Goal: Manage account settings

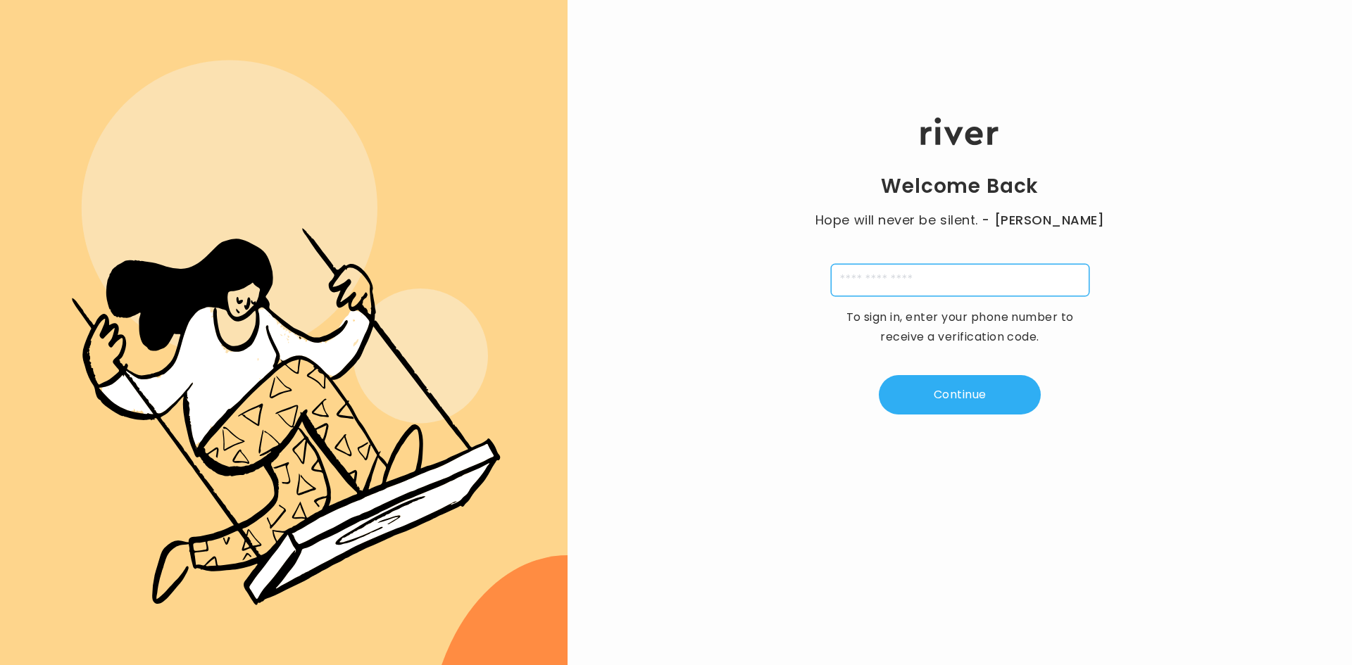
click at [998, 278] on input "tel" at bounding box center [960, 280] width 258 height 32
type input "**********"
type input "*"
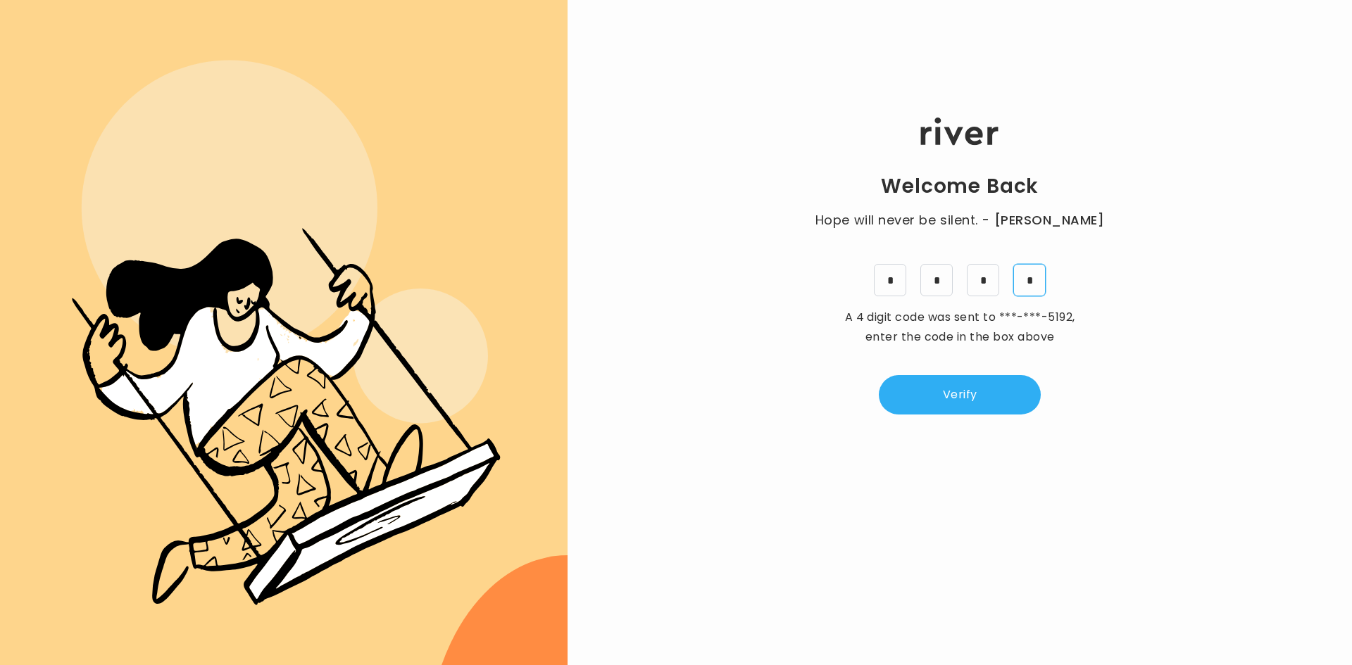
type input "*"
click at [1018, 408] on button "Verify" at bounding box center [960, 394] width 162 height 39
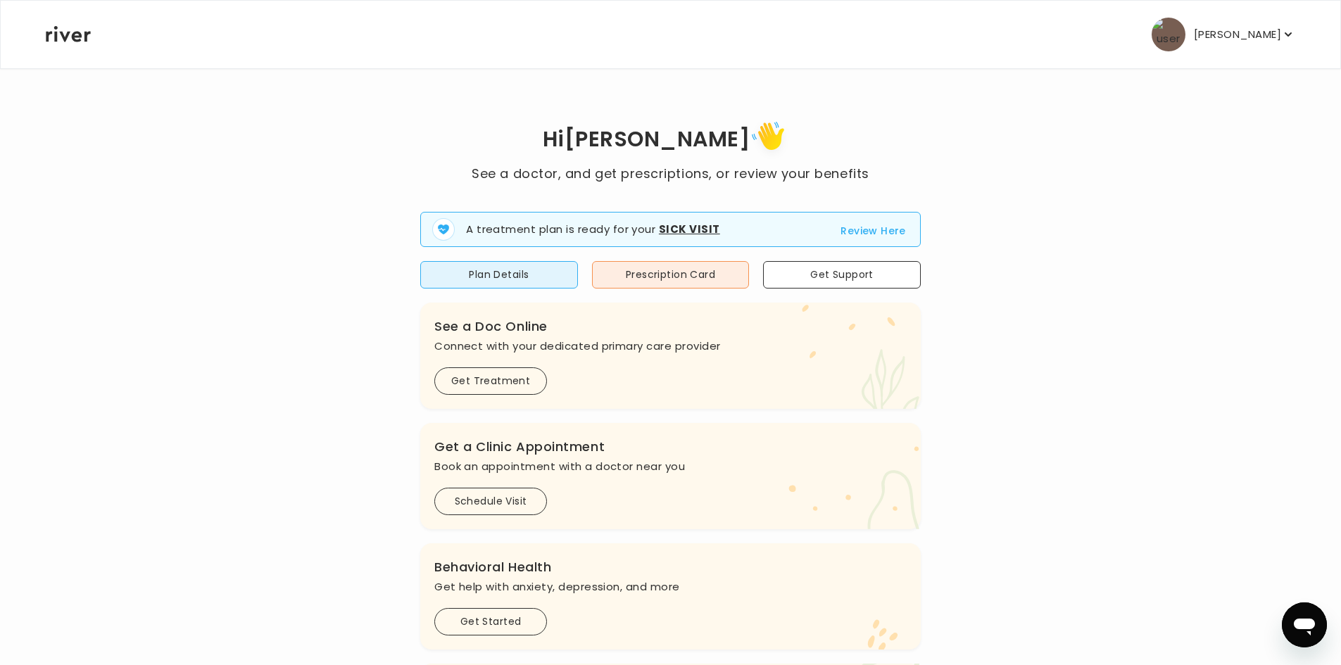
click at [1265, 35] on p "[PERSON_NAME]" at bounding box center [1237, 35] width 87 height 20
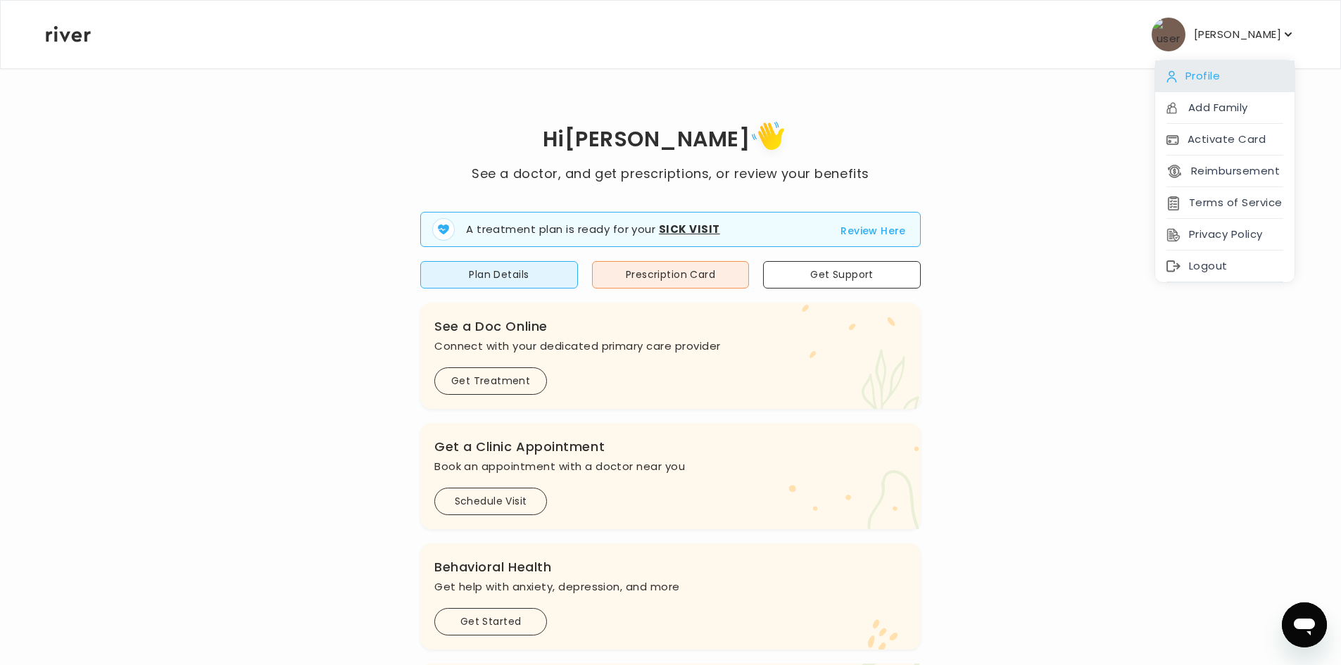
click at [1233, 71] on div "Profile" at bounding box center [1224, 77] width 139 height 32
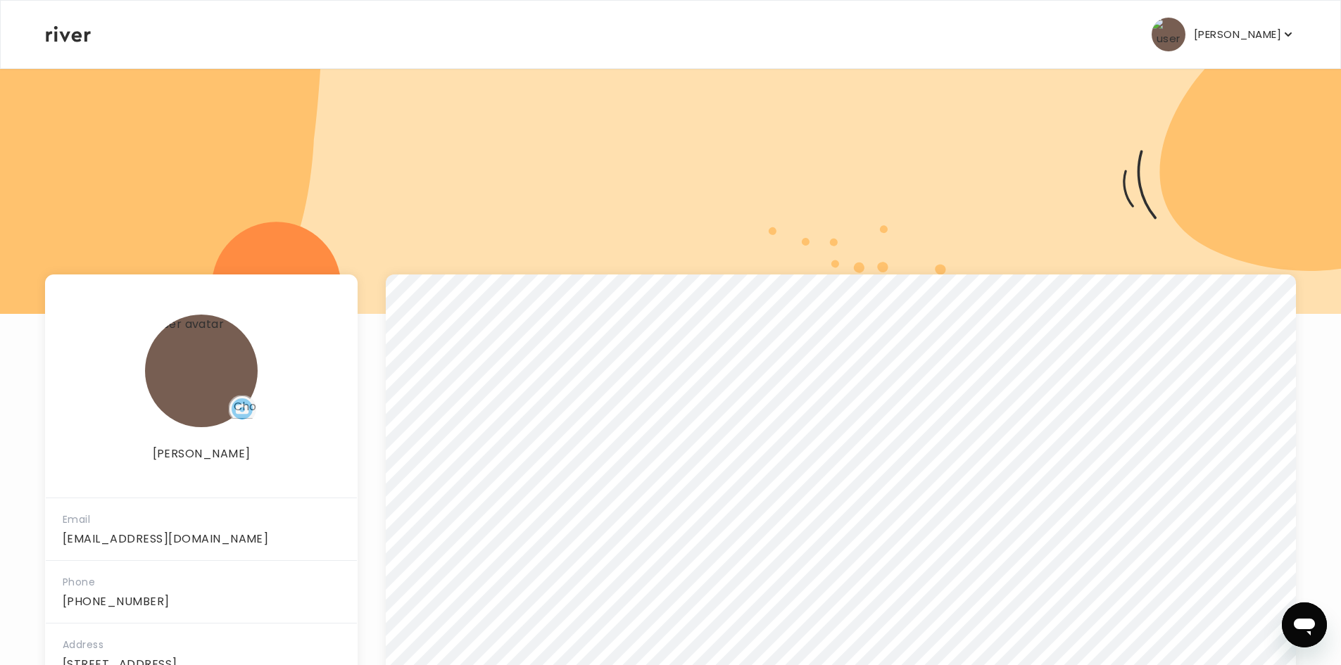
click at [1256, 37] on p "[PERSON_NAME]" at bounding box center [1237, 35] width 87 height 20
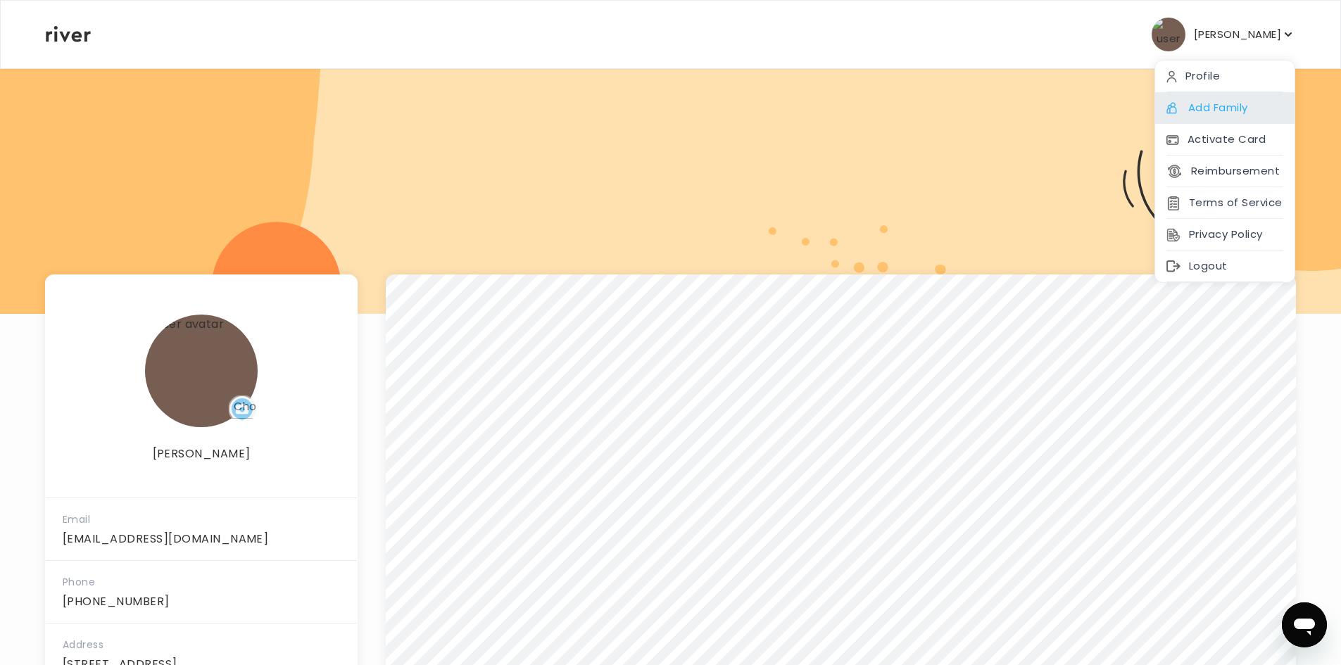
click at [1245, 107] on div "Add Family" at bounding box center [1224, 108] width 139 height 32
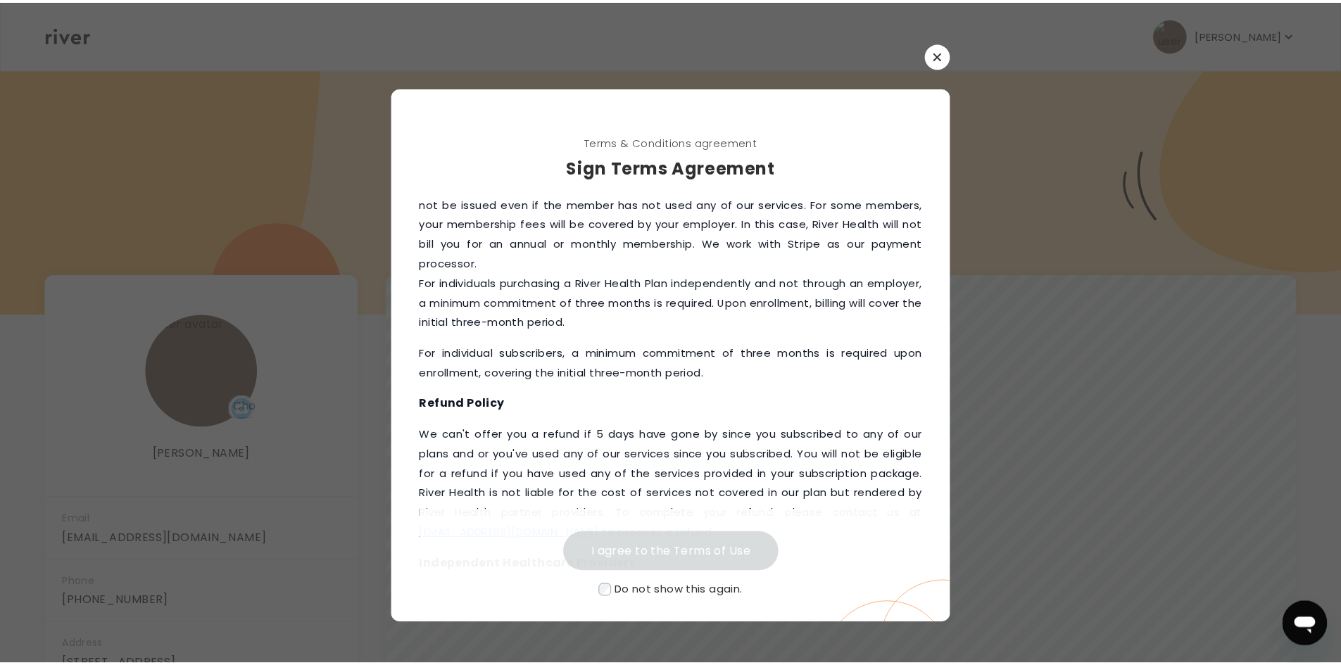
scroll to position [1855, 0]
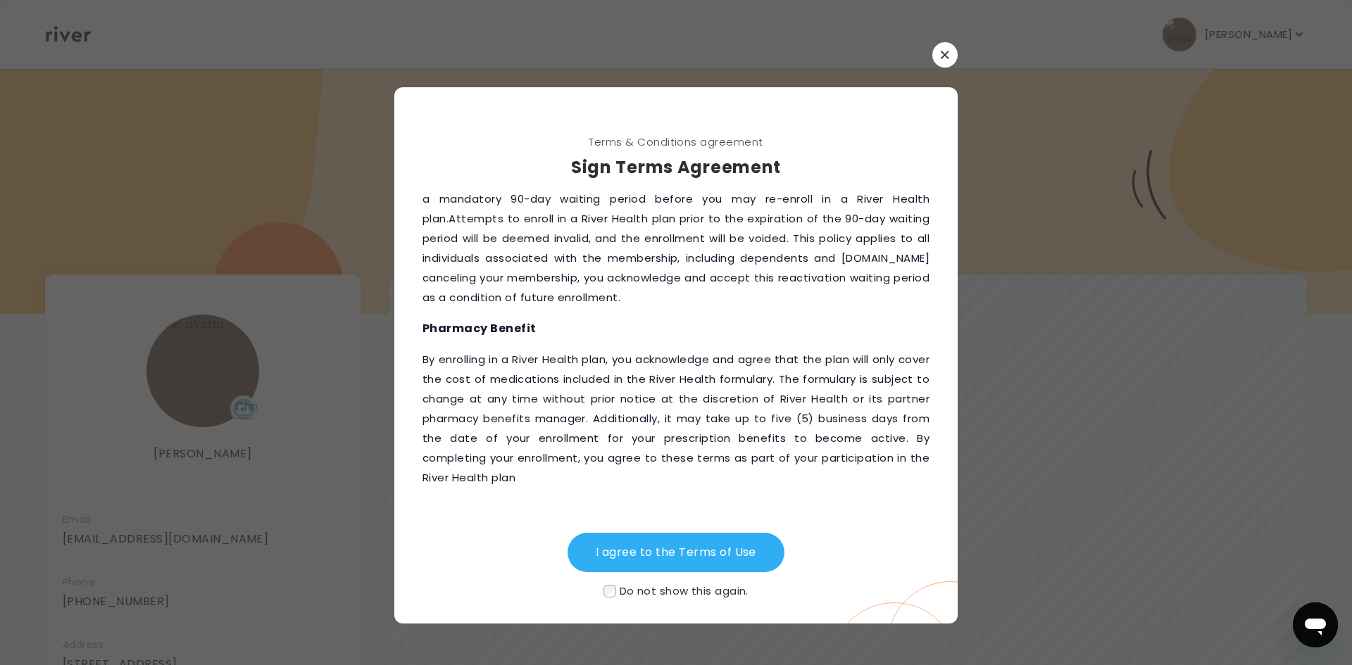
click at [943, 53] on icon "button" at bounding box center [945, 55] width 8 height 8
